Goal: Find contact information: Find contact information

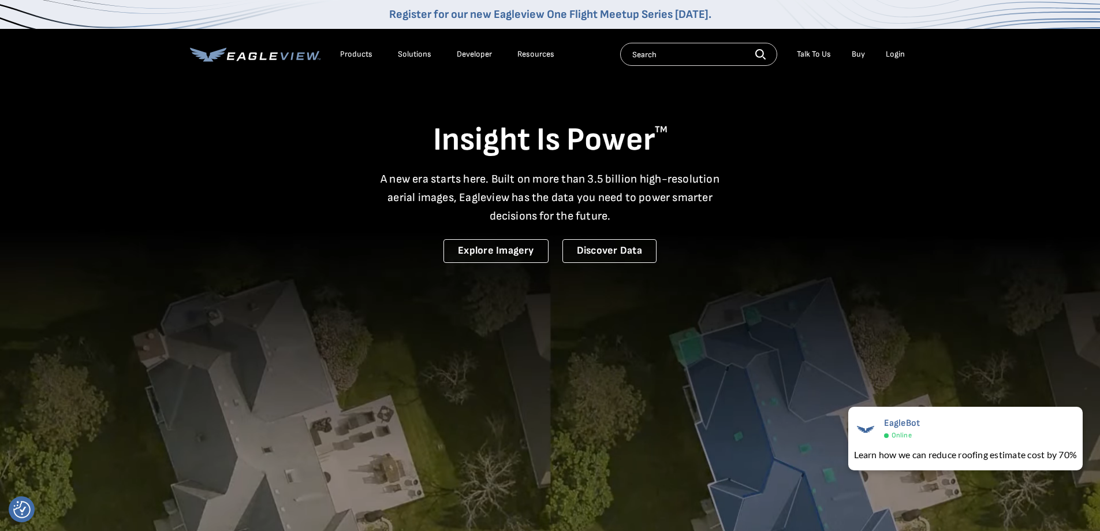
click at [814, 49] on li "Talk To Us" at bounding box center [814, 54] width 46 height 17
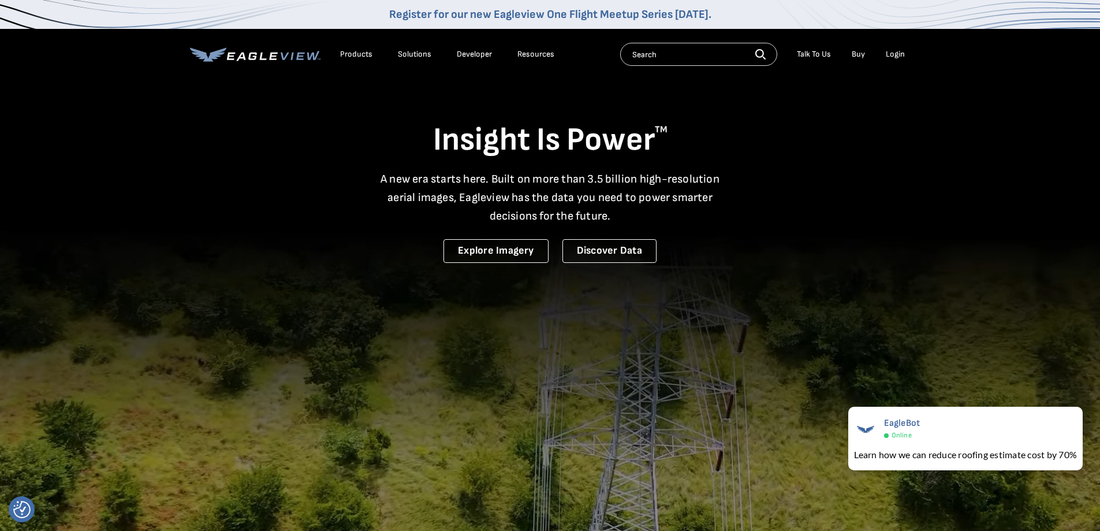
click at [812, 50] on div "Talk To Us" at bounding box center [814, 54] width 34 height 10
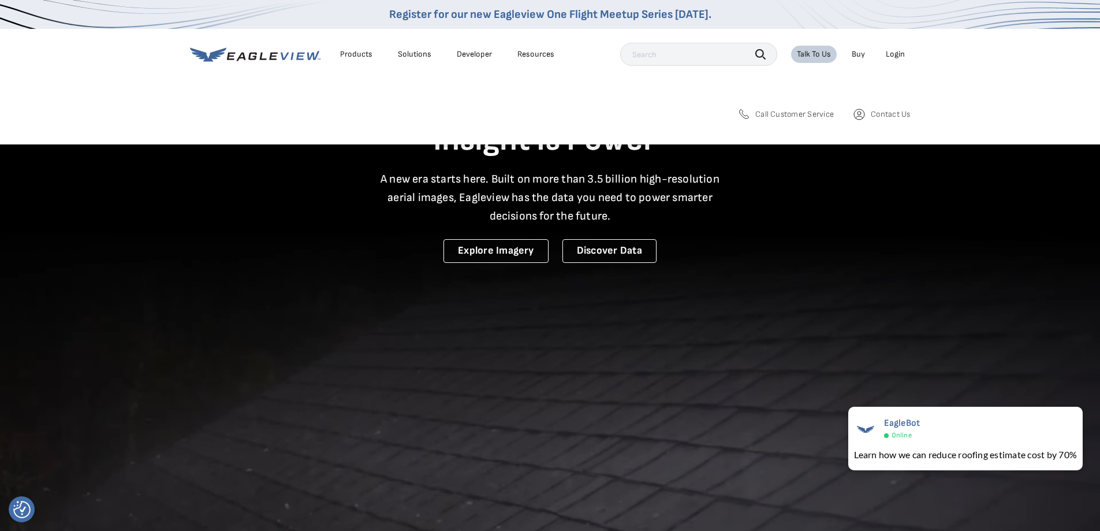
click at [793, 111] on span "Call Customer Service" at bounding box center [794, 114] width 79 height 10
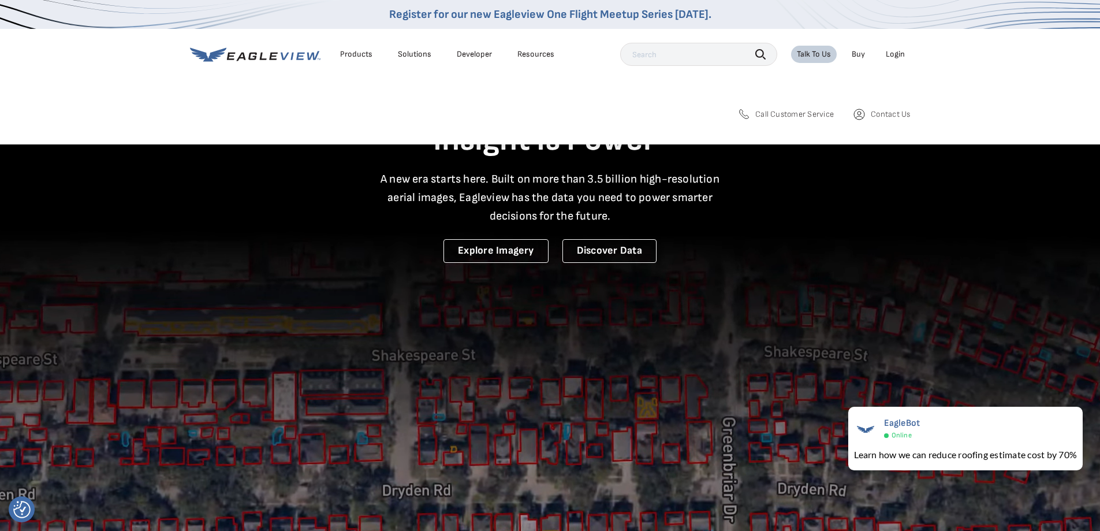
click at [890, 111] on span "Contact Us" at bounding box center [890, 114] width 39 height 10
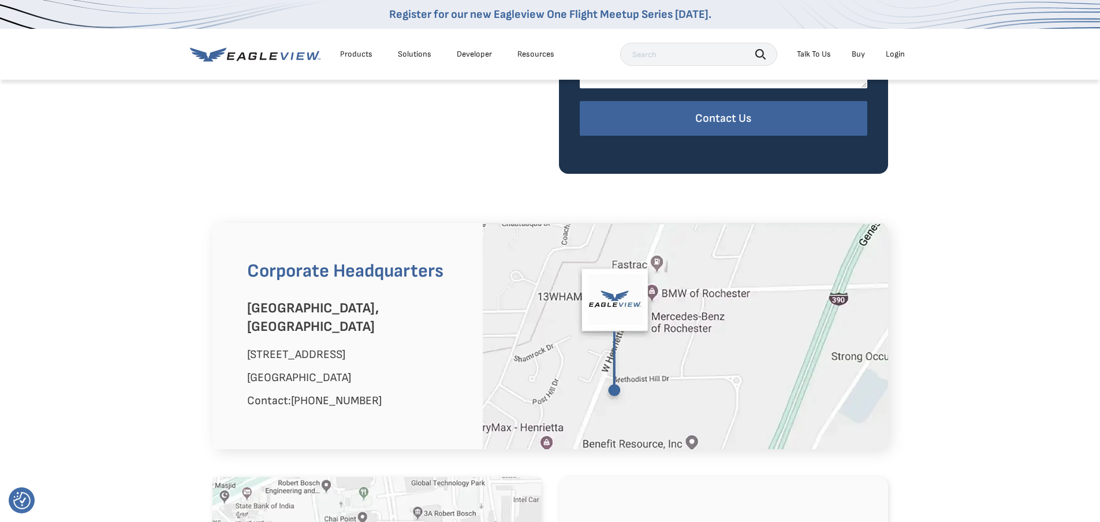
scroll to position [577, 0]
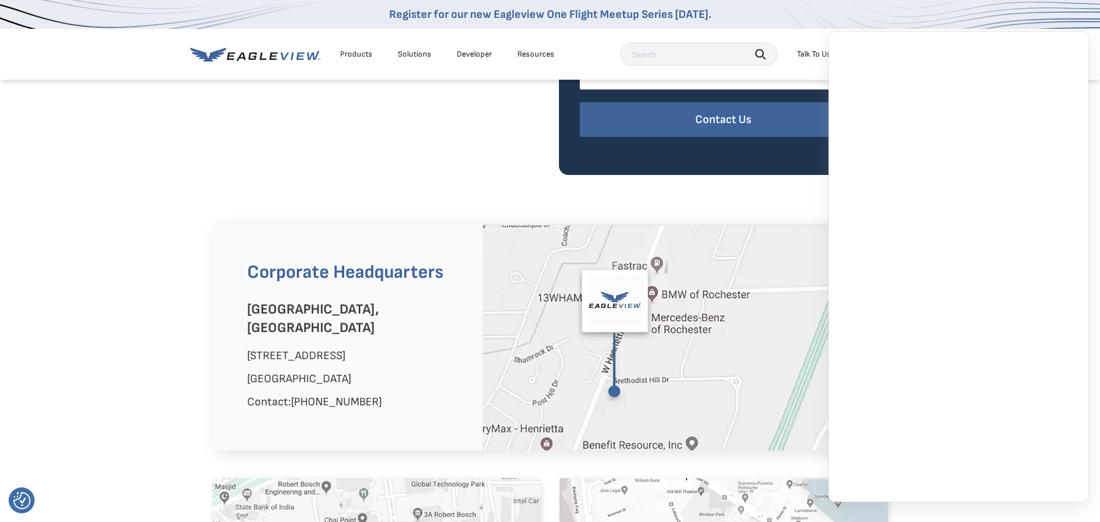
click at [361, 51] on div "Products" at bounding box center [356, 54] width 32 height 10
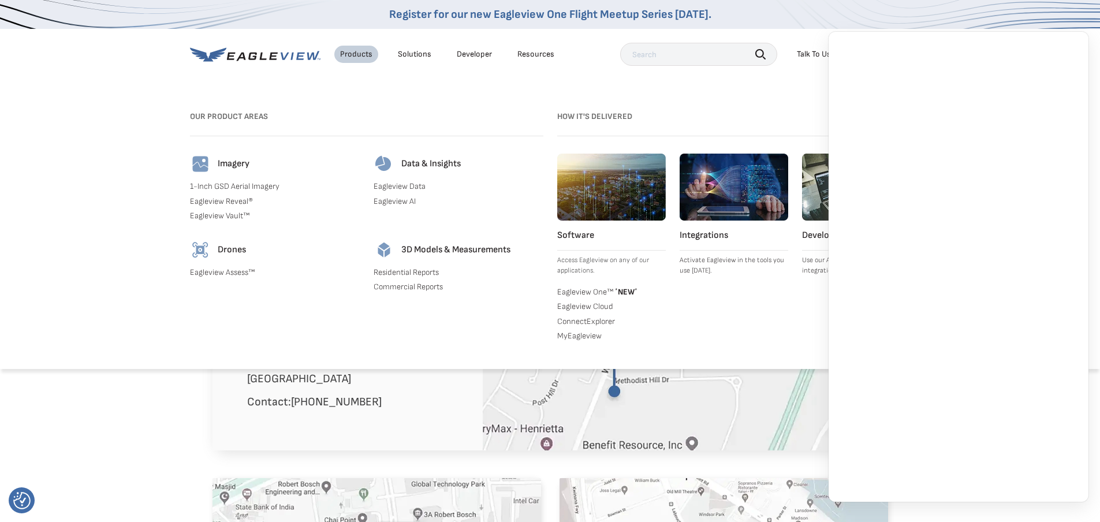
click at [244, 186] on link "1-Inch GSD Aerial Imagery" at bounding box center [275, 186] width 170 height 10
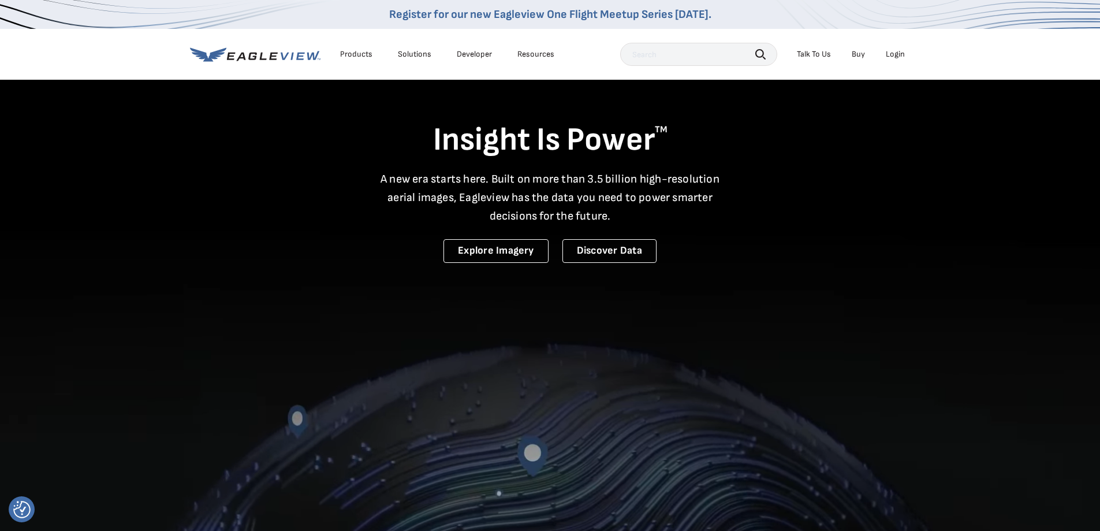
scroll to position [770, 0]
